Goal: Transaction & Acquisition: Book appointment/travel/reservation

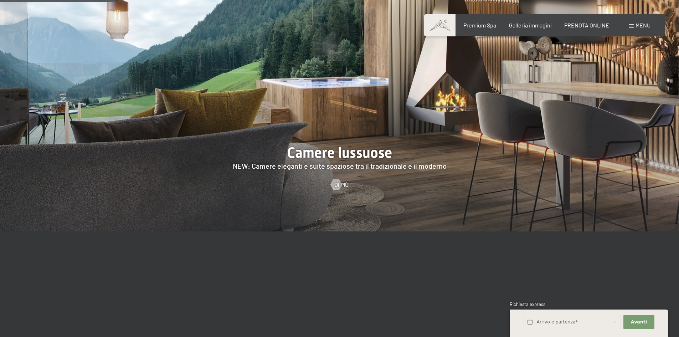
scroll to position [677, 0]
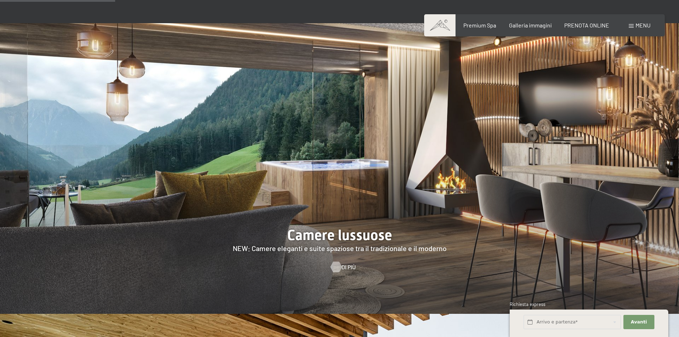
click at [334, 261] on div at bounding box center [336, 266] width 6 height 11
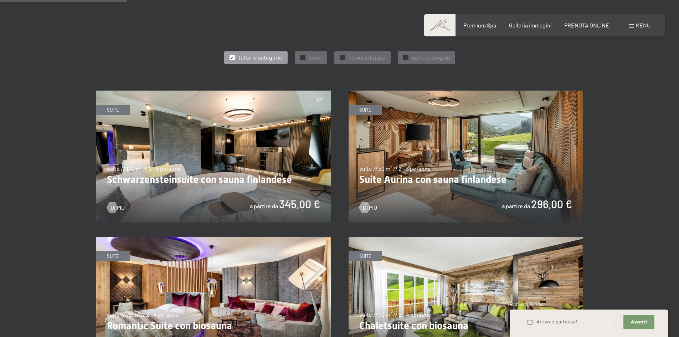
scroll to position [285, 0]
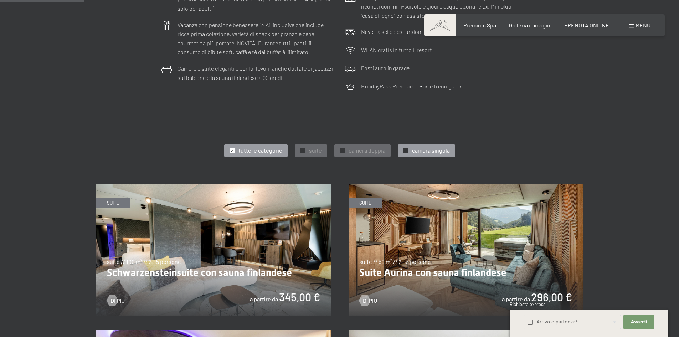
click at [418, 150] on span "camera singola" at bounding box center [431, 150] width 38 height 8
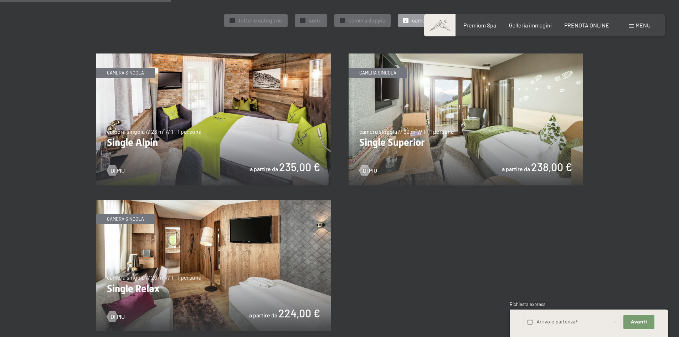
scroll to position [427, 0]
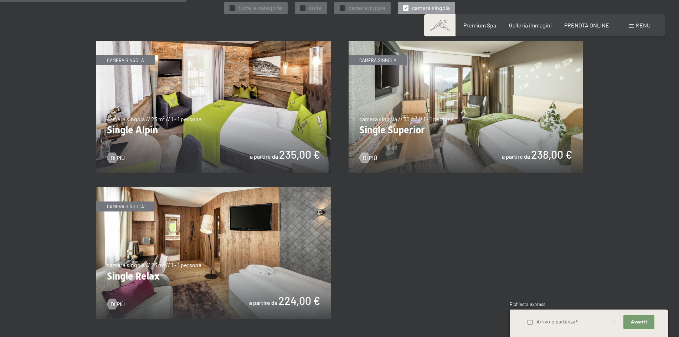
click at [266, 236] on img at bounding box center [213, 253] width 234 height 132
click at [439, 112] on img at bounding box center [465, 107] width 234 height 132
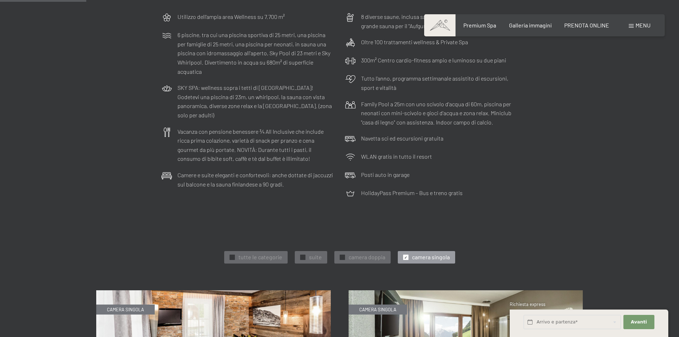
scroll to position [178, 0]
click at [354, 254] on span "camera doppia" at bounding box center [366, 257] width 37 height 8
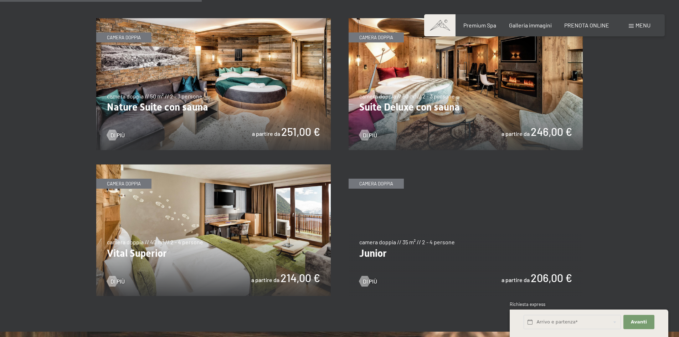
scroll to position [463, 0]
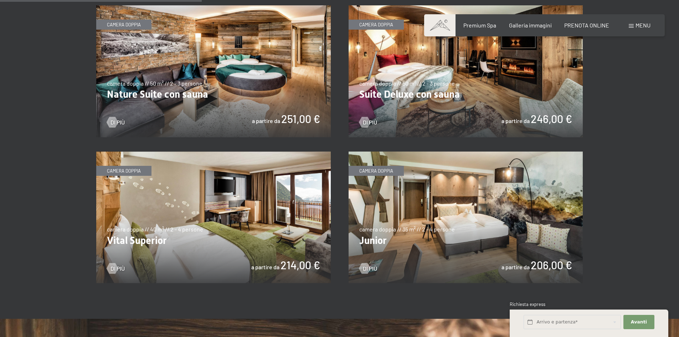
click at [458, 214] on img at bounding box center [465, 217] width 234 height 132
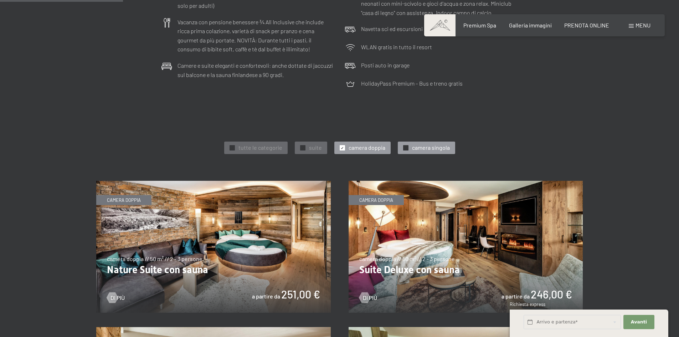
scroll to position [249, 0]
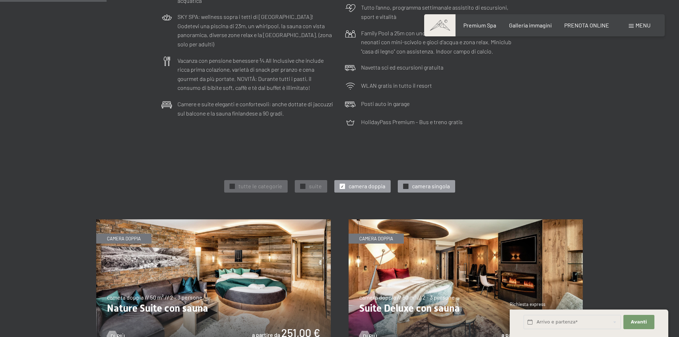
click at [412, 184] on span "camera singola" at bounding box center [431, 186] width 38 height 8
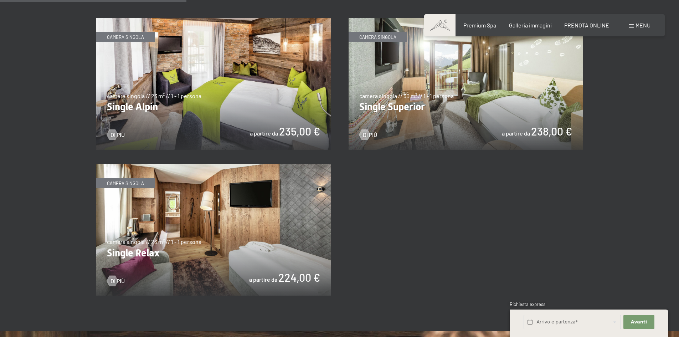
scroll to position [463, 0]
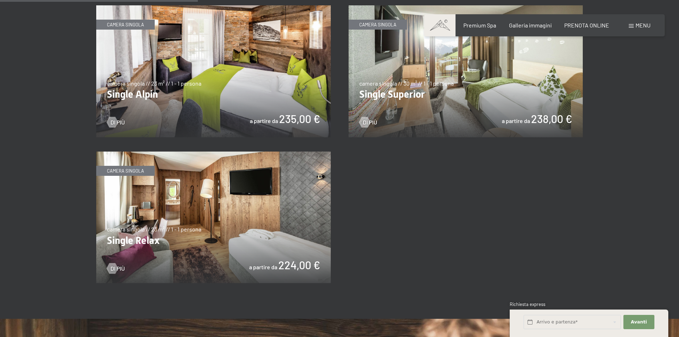
click at [258, 215] on img at bounding box center [213, 217] width 234 height 132
click at [171, 217] on img at bounding box center [213, 217] width 234 height 132
click at [238, 234] on img at bounding box center [213, 217] width 234 height 132
click at [212, 77] on img at bounding box center [213, 71] width 234 height 132
click at [449, 97] on img at bounding box center [465, 71] width 234 height 132
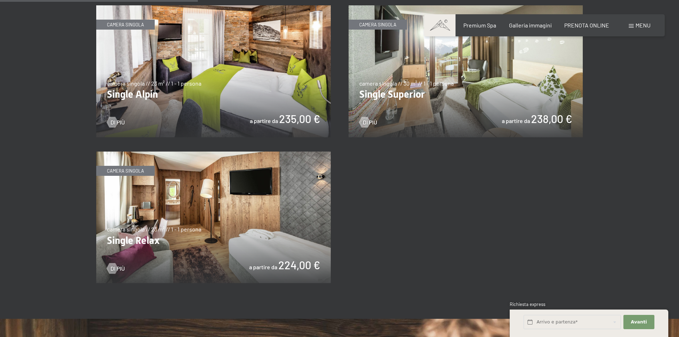
click at [218, 217] on img at bounding box center [213, 217] width 234 height 132
click at [468, 87] on img at bounding box center [465, 71] width 234 height 132
click at [186, 224] on img at bounding box center [213, 217] width 234 height 132
click at [466, 83] on img at bounding box center [465, 71] width 234 height 132
click at [236, 102] on img at bounding box center [213, 71] width 234 height 132
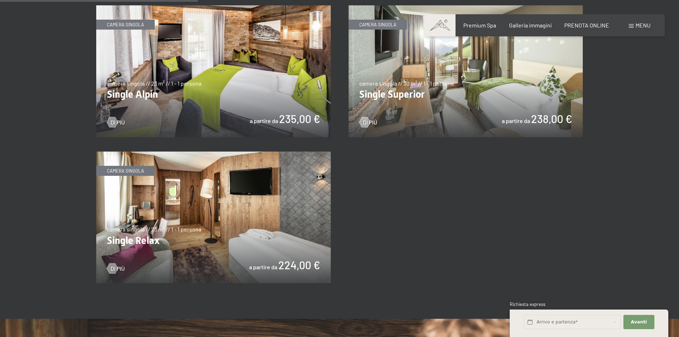
click at [174, 231] on img at bounding box center [213, 217] width 234 height 132
click at [231, 92] on img at bounding box center [213, 71] width 234 height 132
click at [446, 95] on img at bounding box center [465, 71] width 234 height 132
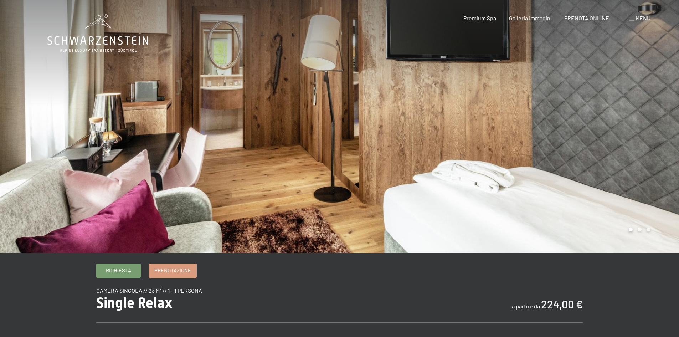
click at [660, 141] on div at bounding box center [508, 126] width 339 height 253
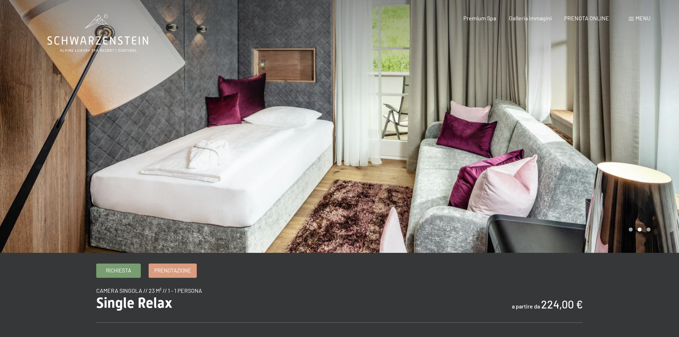
click at [660, 141] on div at bounding box center [508, 126] width 339 height 253
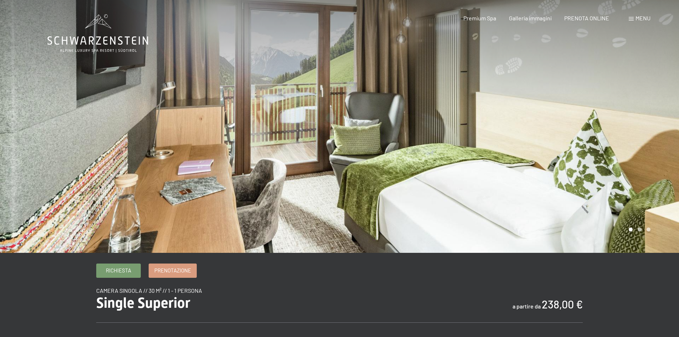
click at [644, 130] on div at bounding box center [508, 126] width 339 height 253
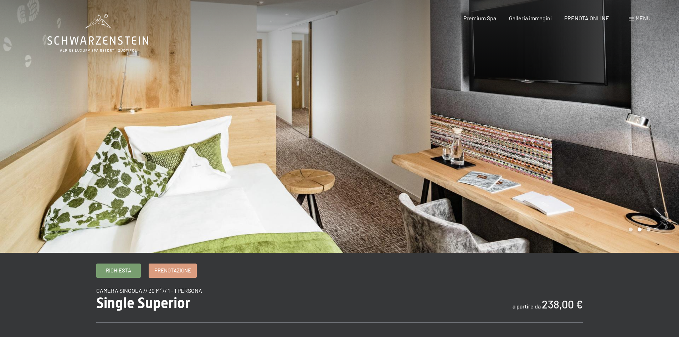
click at [644, 130] on div at bounding box center [508, 126] width 339 height 253
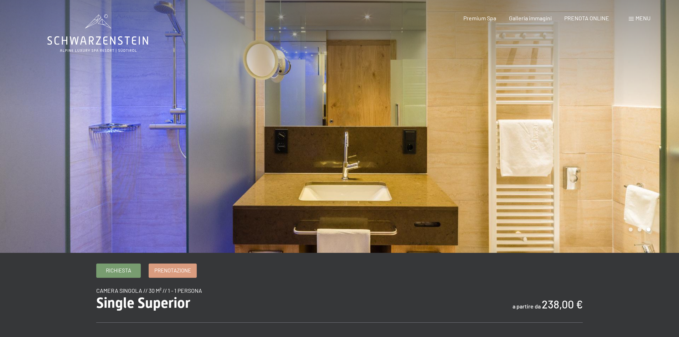
click at [643, 128] on div at bounding box center [508, 126] width 339 height 253
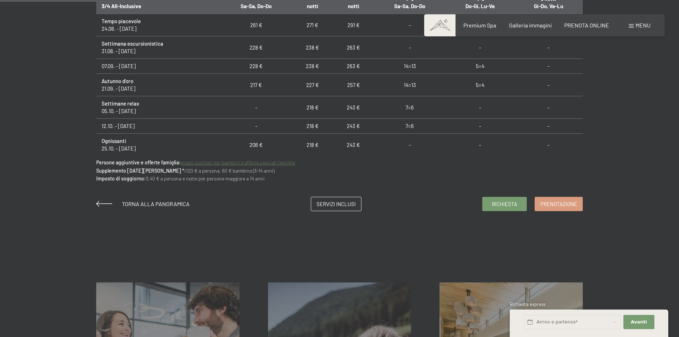
scroll to position [534, 0]
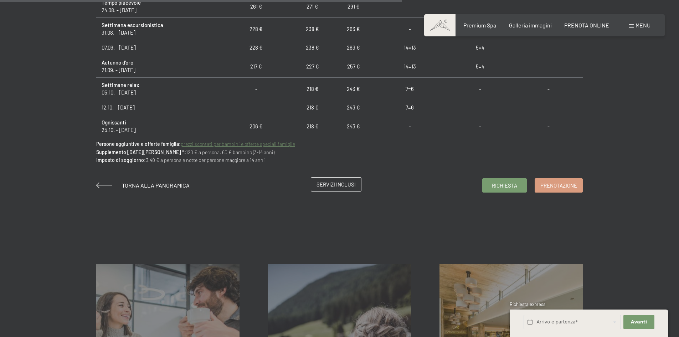
click at [333, 181] on span "Servizi inclusi" at bounding box center [335, 184] width 39 height 7
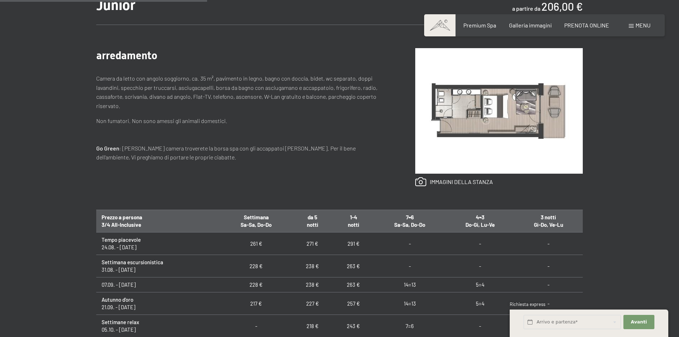
scroll to position [285, 0]
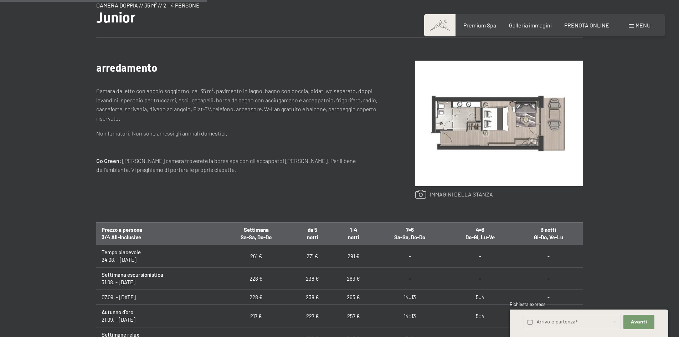
click at [421, 193] on link at bounding box center [454, 194] width 78 height 9
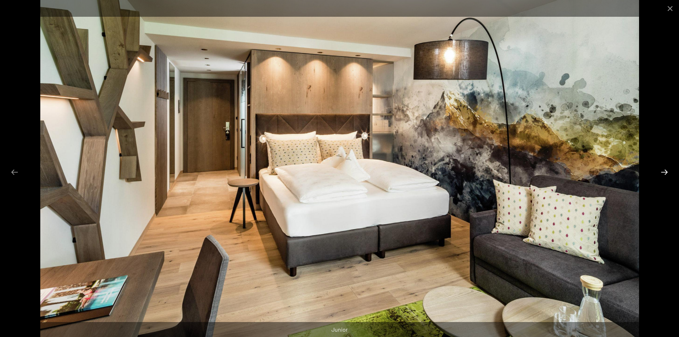
click at [665, 168] on button "Next slide" at bounding box center [664, 172] width 15 height 14
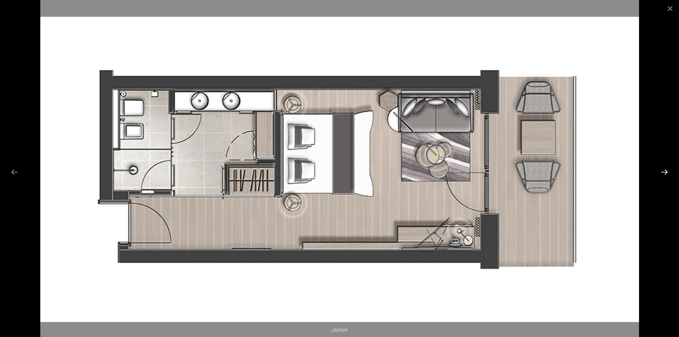
click at [665, 168] on button "Next slide" at bounding box center [664, 172] width 15 height 14
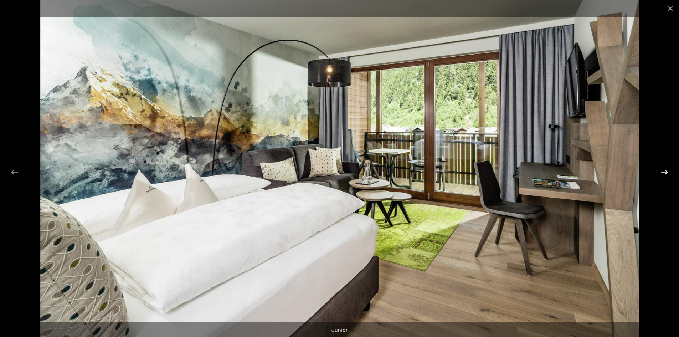
click at [665, 168] on button "Next slide" at bounding box center [664, 172] width 15 height 14
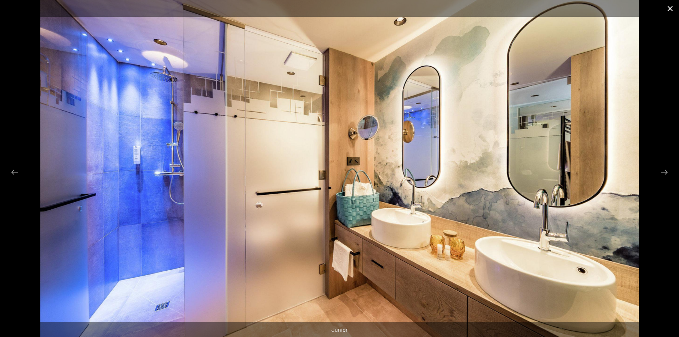
click at [670, 6] on button "Close gallery" at bounding box center [670, 8] width 18 height 17
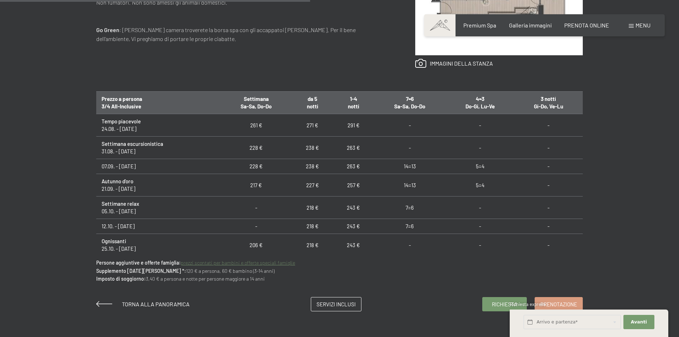
scroll to position [427, 0]
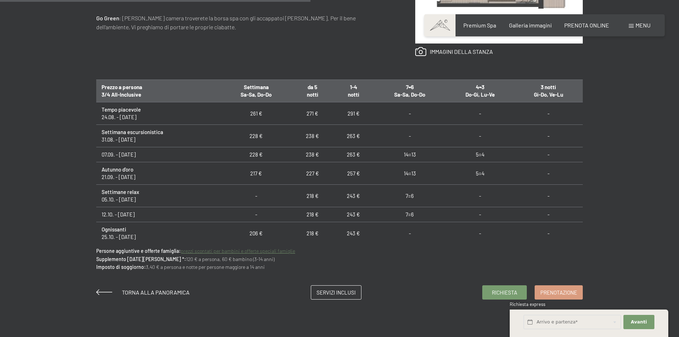
click at [202, 250] on link "prezzi scontati per bambini e offerte speciali famiglie" at bounding box center [238, 251] width 114 height 6
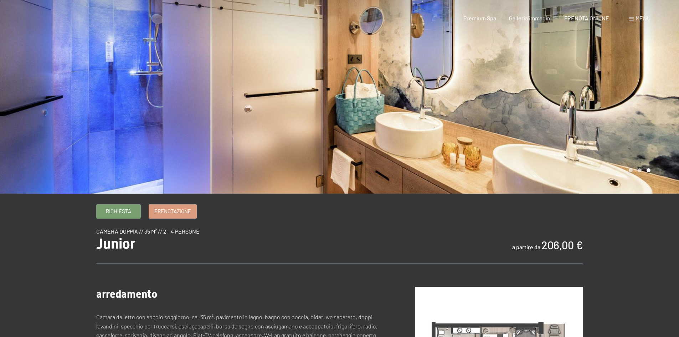
scroll to position [0, 0]
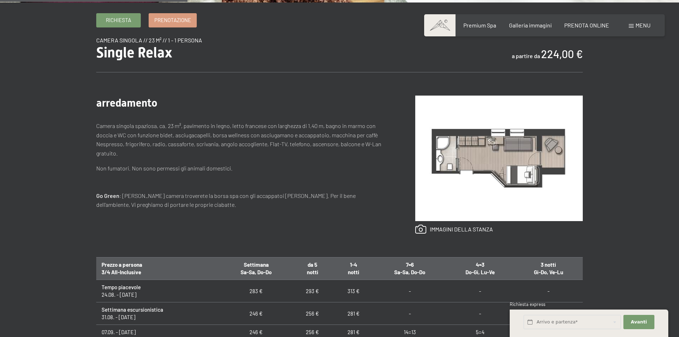
scroll to position [249, 0]
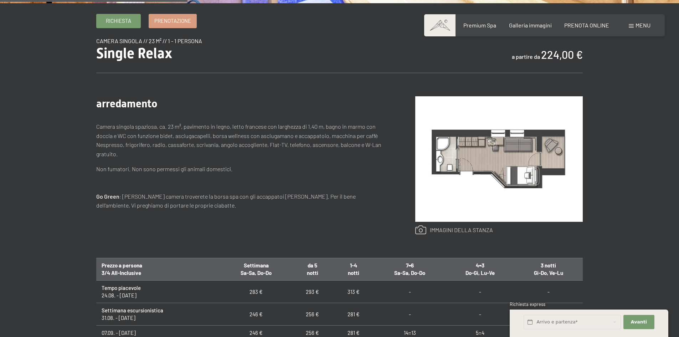
click at [452, 226] on link at bounding box center [454, 229] width 78 height 9
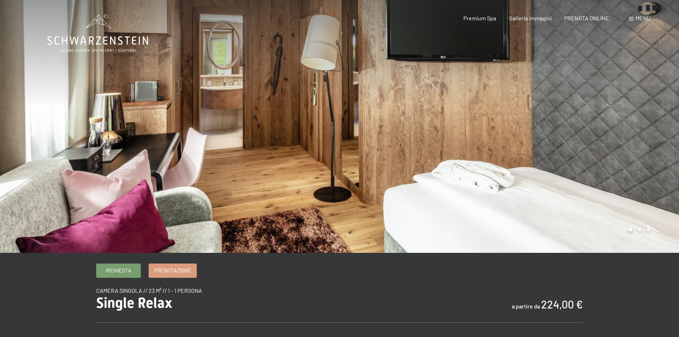
click at [652, 131] on div at bounding box center [508, 126] width 339 height 253
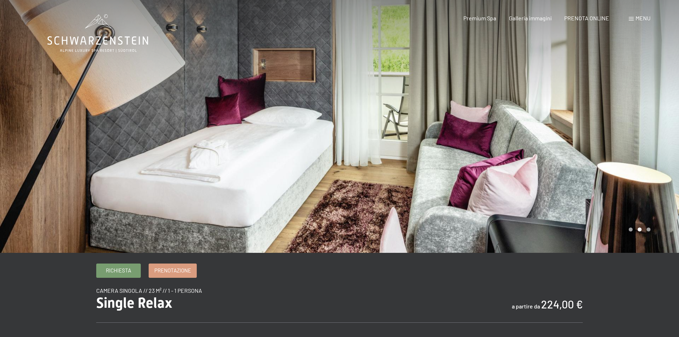
click at [652, 131] on div at bounding box center [508, 126] width 339 height 253
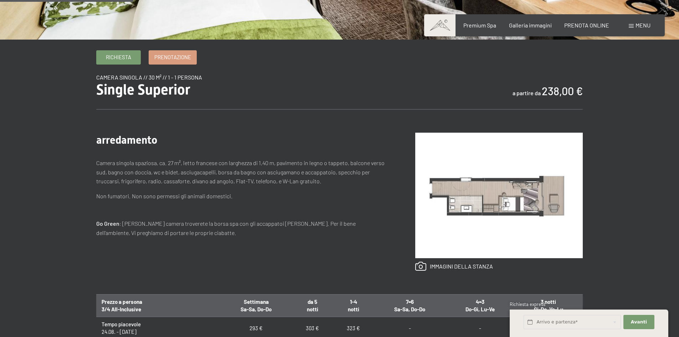
scroll to position [214, 0]
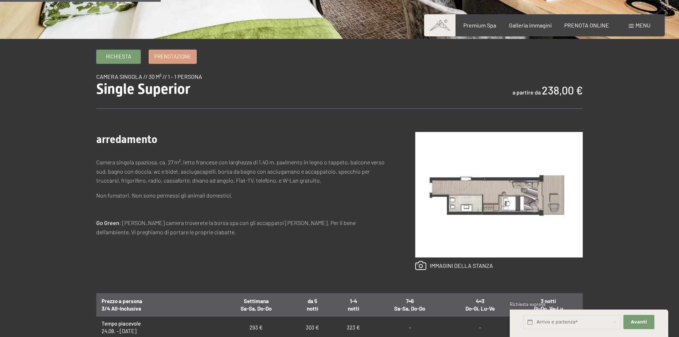
click at [486, 203] on img at bounding box center [498, 194] width 167 height 125
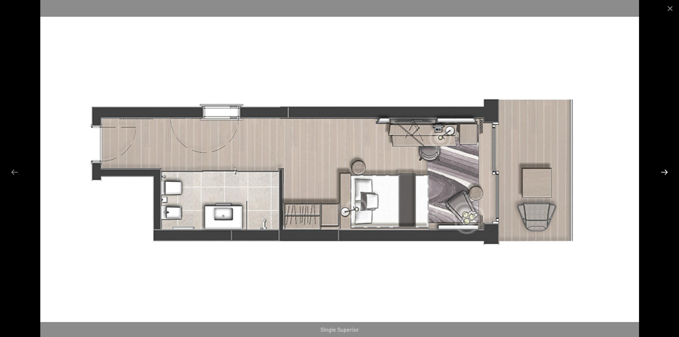
click at [663, 170] on button "Next slide" at bounding box center [664, 172] width 15 height 14
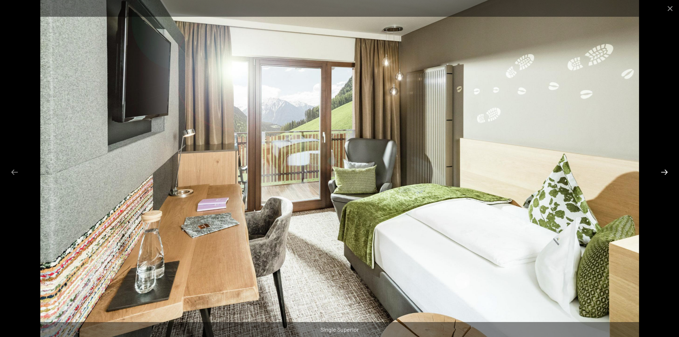
click at [663, 170] on button "Next slide" at bounding box center [664, 172] width 15 height 14
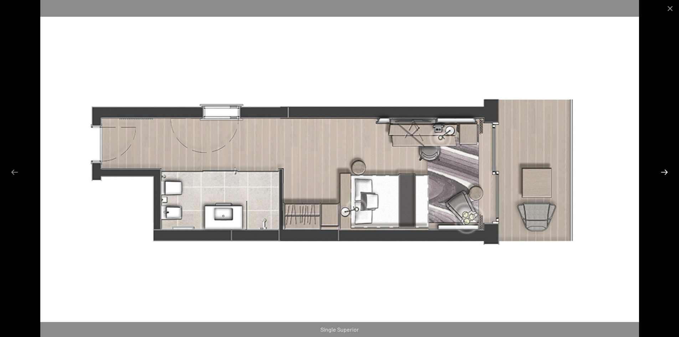
click at [663, 170] on button "Next slide" at bounding box center [664, 172] width 15 height 14
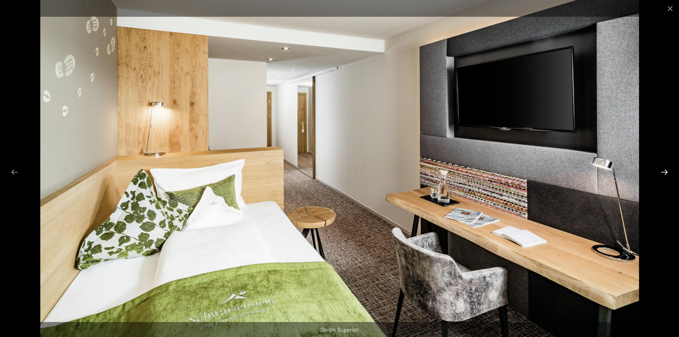
click at [663, 170] on button "Next slide" at bounding box center [664, 172] width 15 height 14
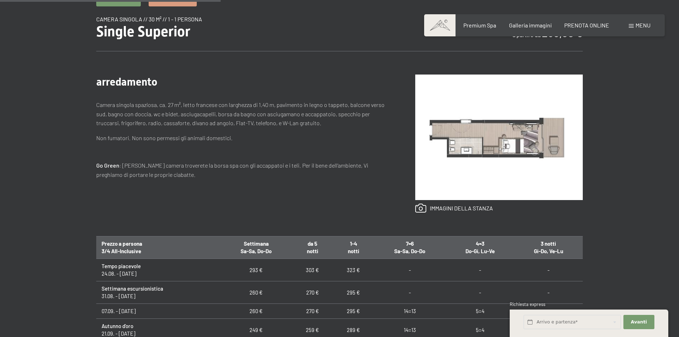
scroll to position [249, 0]
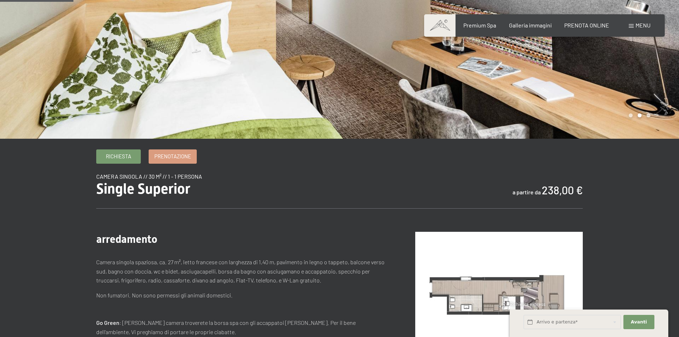
scroll to position [142, 0]
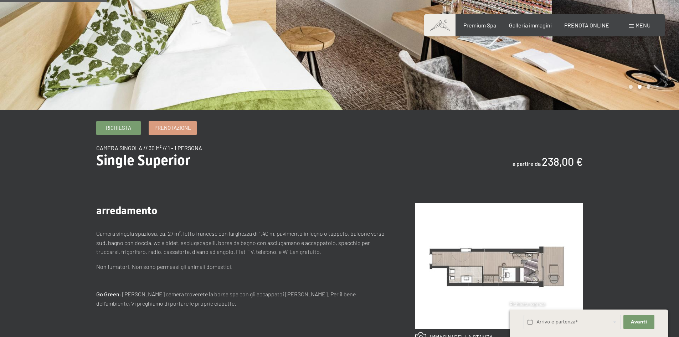
click at [475, 272] on img at bounding box center [498, 265] width 167 height 125
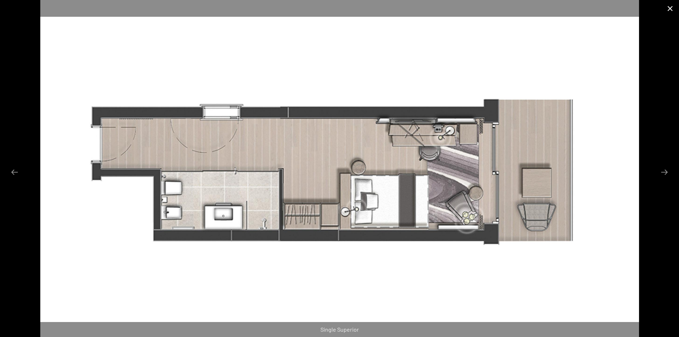
click at [669, 7] on button "Close gallery" at bounding box center [670, 8] width 18 height 17
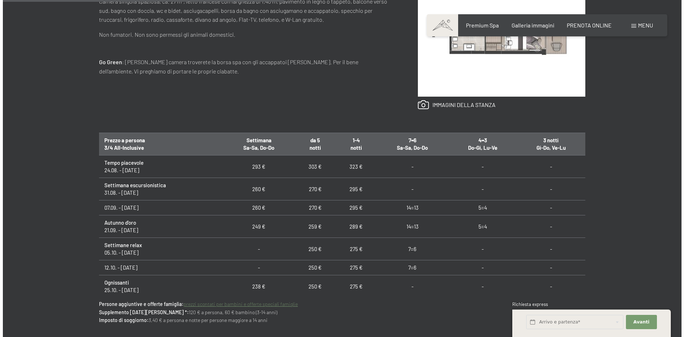
scroll to position [427, 0]
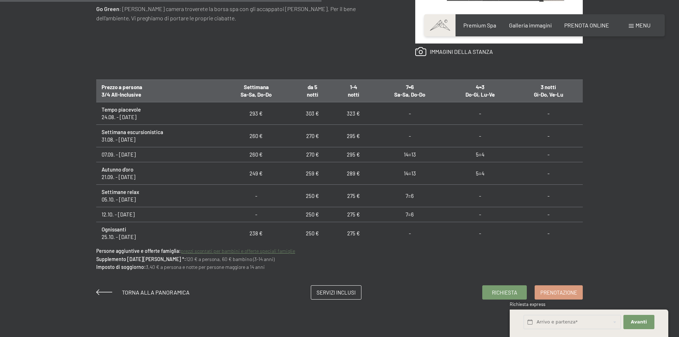
click at [642, 24] on span "Menu" at bounding box center [642, 25] width 15 height 7
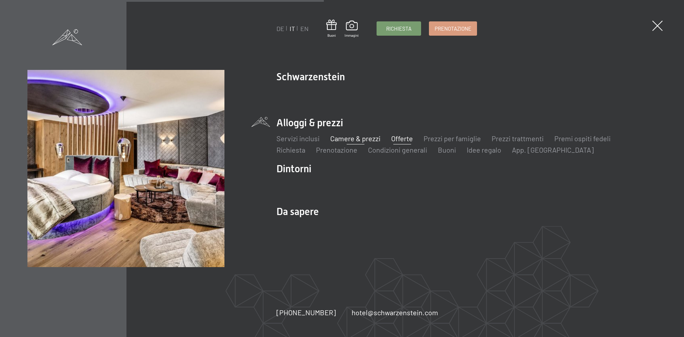
click at [402, 139] on link "Offerte" at bounding box center [402, 138] width 22 height 9
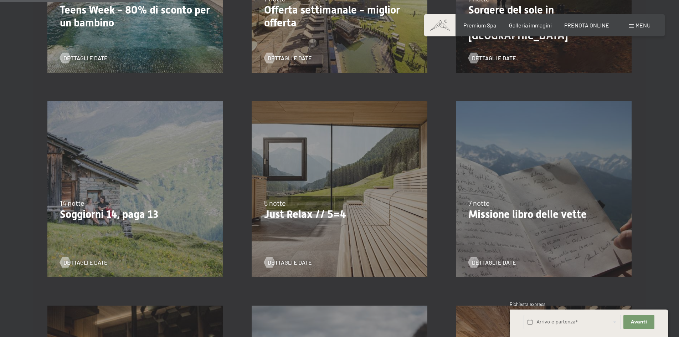
scroll to position [321, 0]
click at [270, 261] on div at bounding box center [269, 261] width 6 height 11
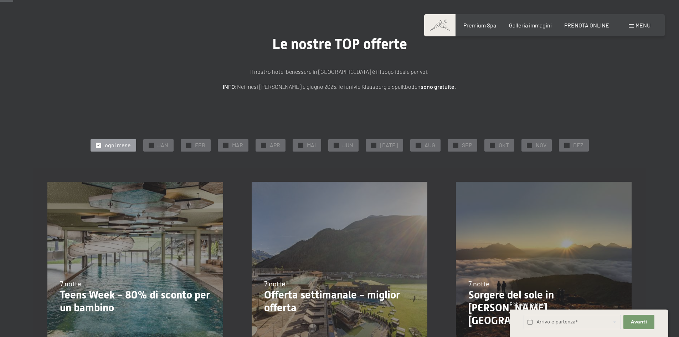
scroll to position [0, 0]
